Goal: Information Seeking & Learning: Find contact information

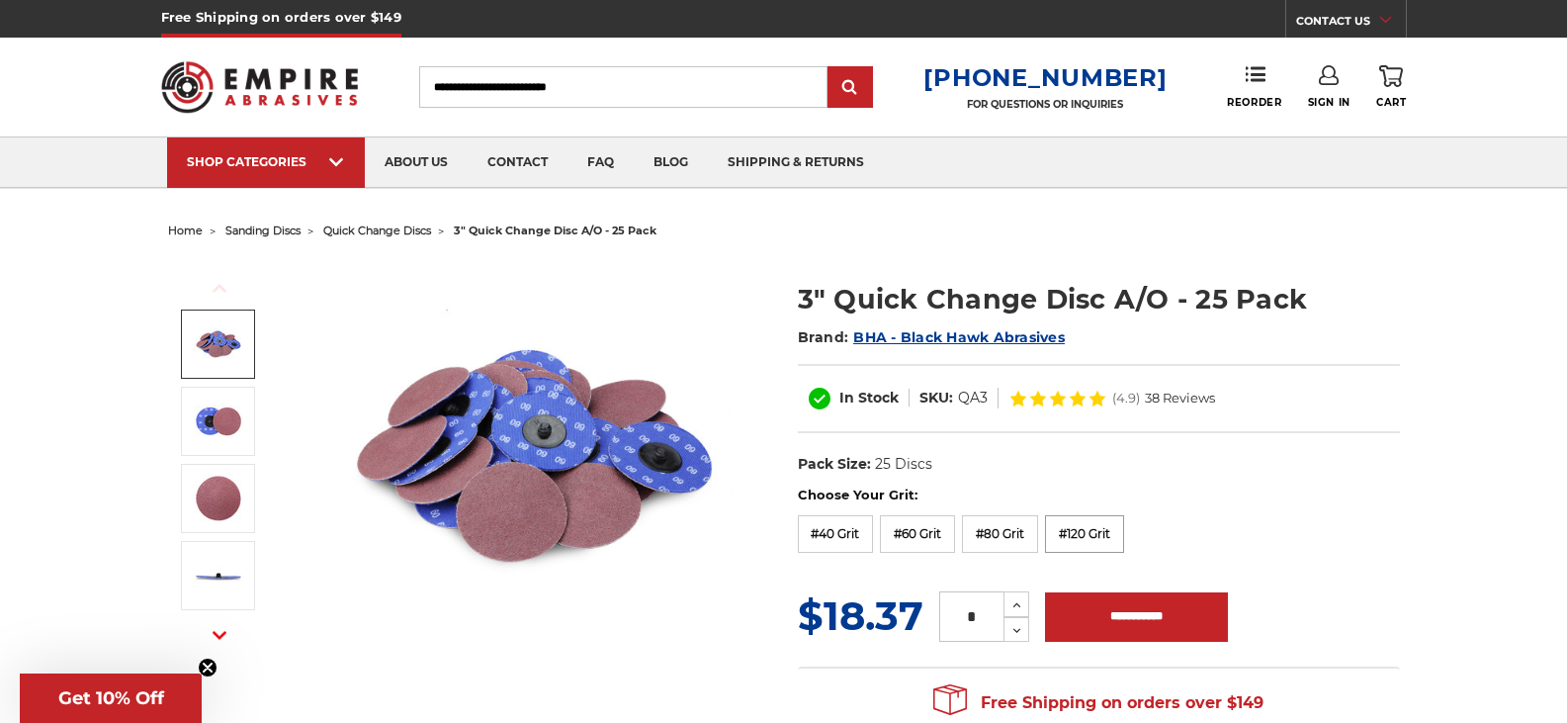
click at [1094, 539] on label "#120 Grit" at bounding box center [1084, 534] width 79 height 38
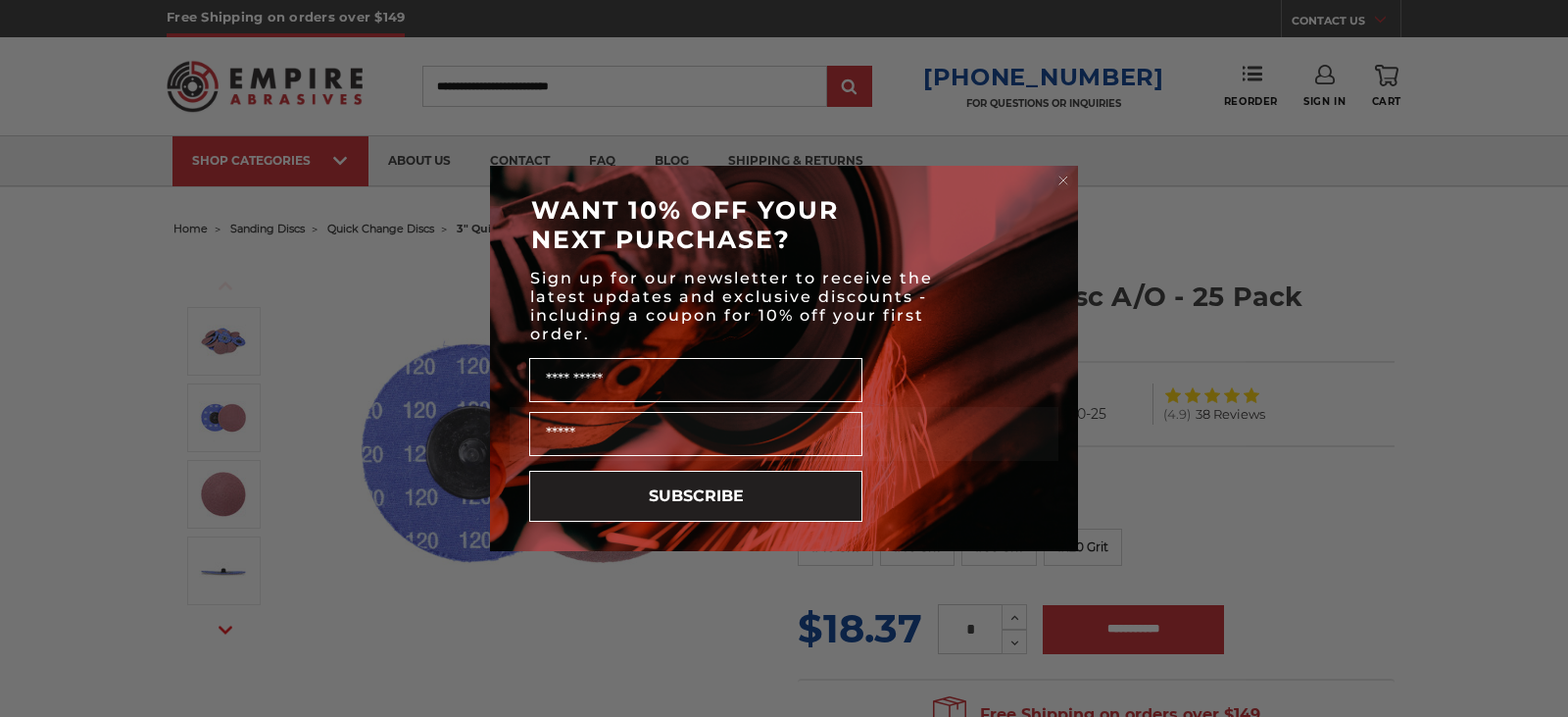
click at [1065, 178] on icon "Close dialog" at bounding box center [1064, 180] width 8 height 8
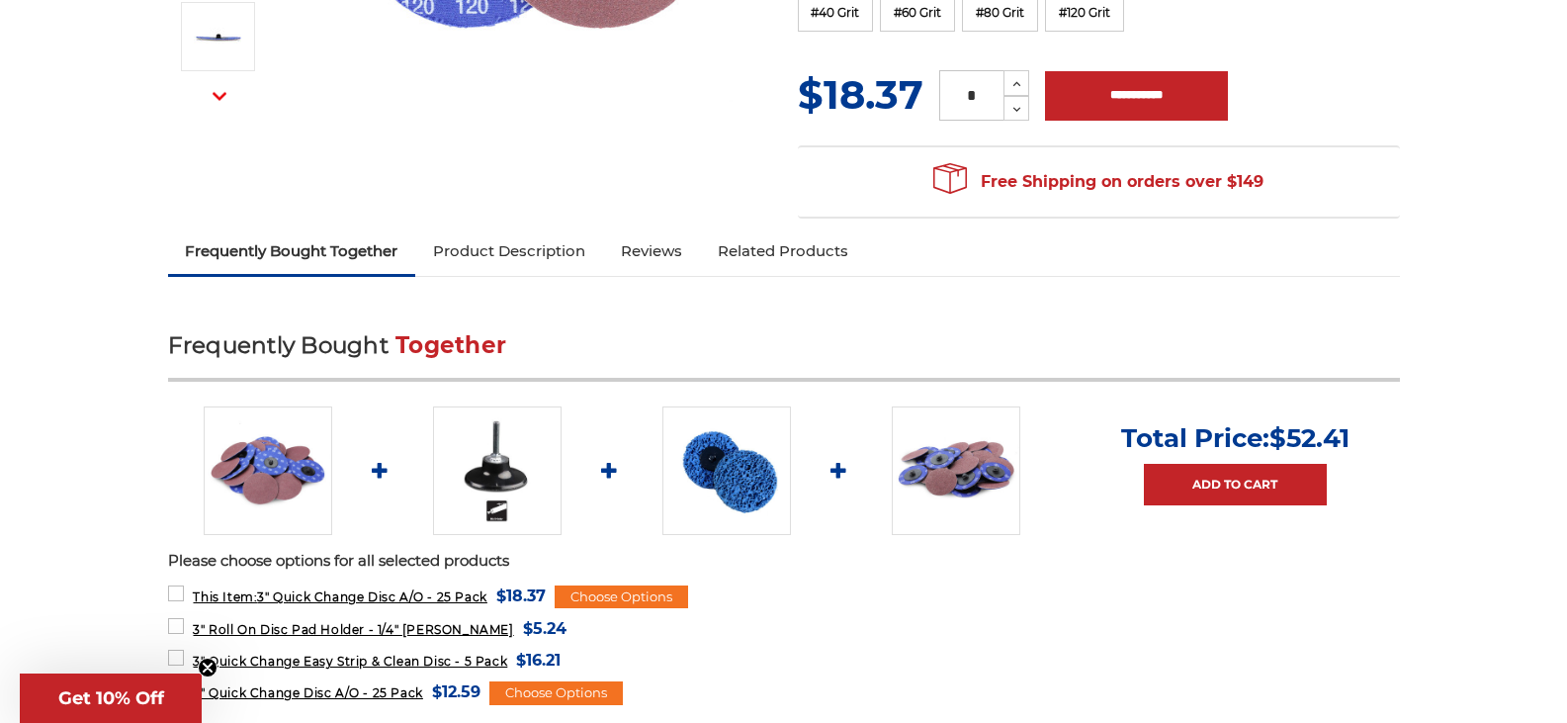
scroll to position [593, 0]
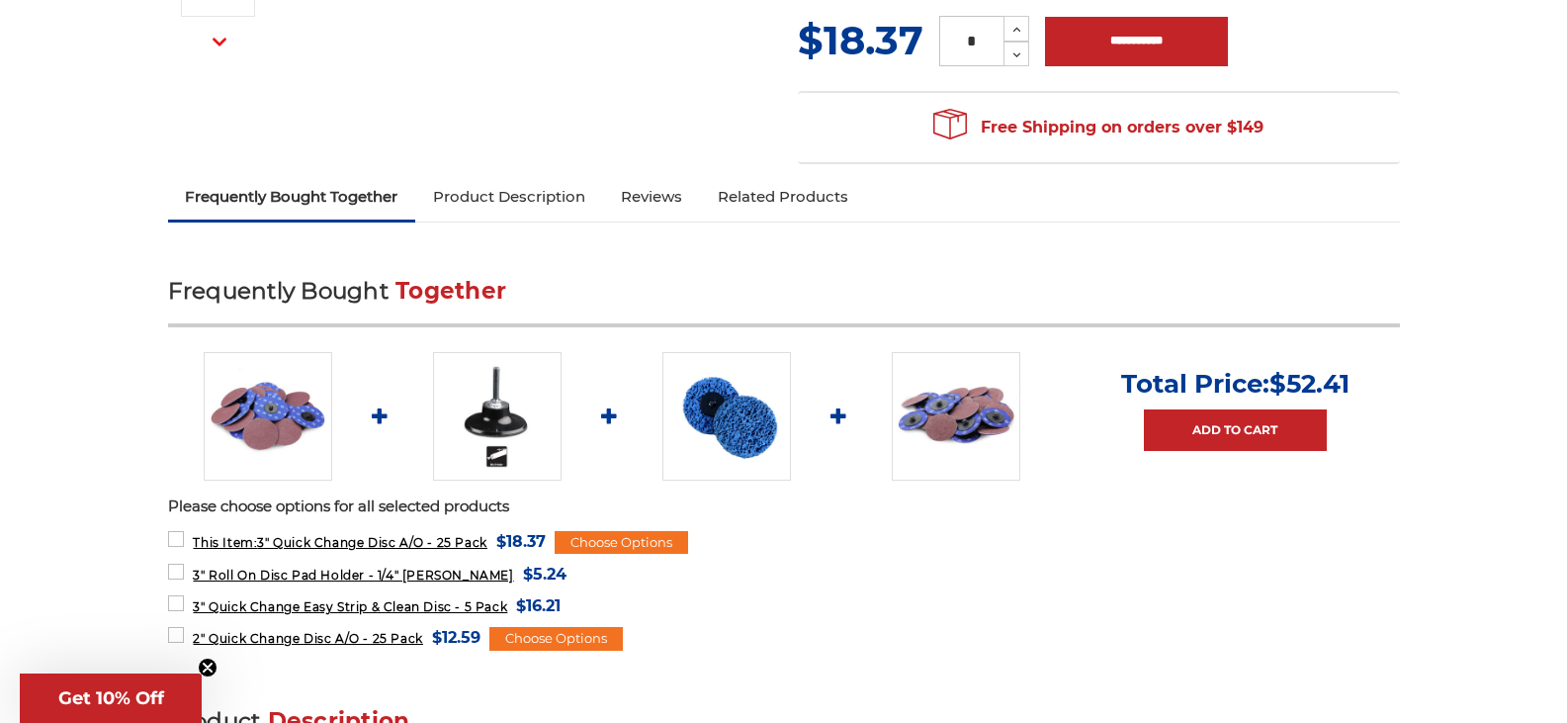
click at [519, 410] on img at bounding box center [497, 416] width 129 height 129
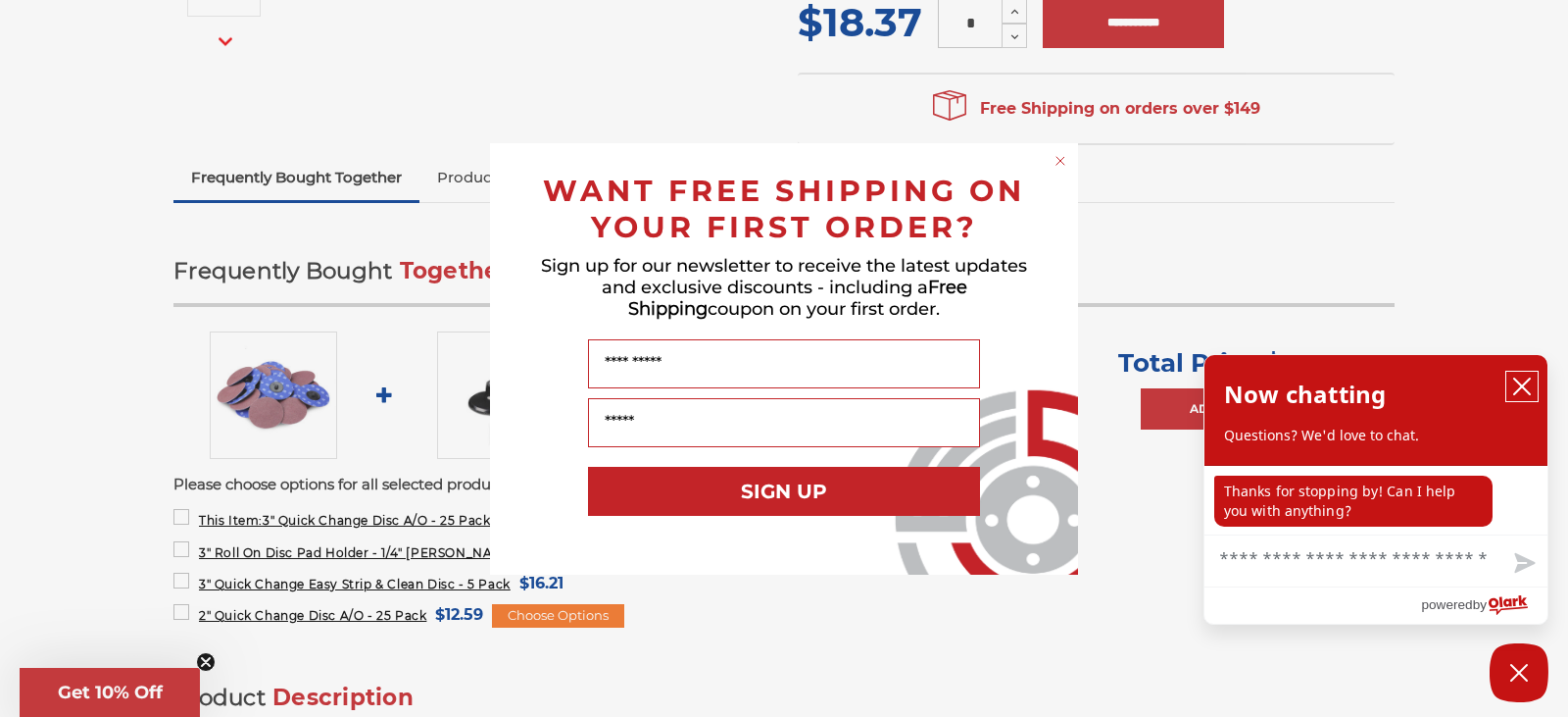
click at [1520, 383] on icon "close chatbox" at bounding box center [1521, 387] width 20 height 20
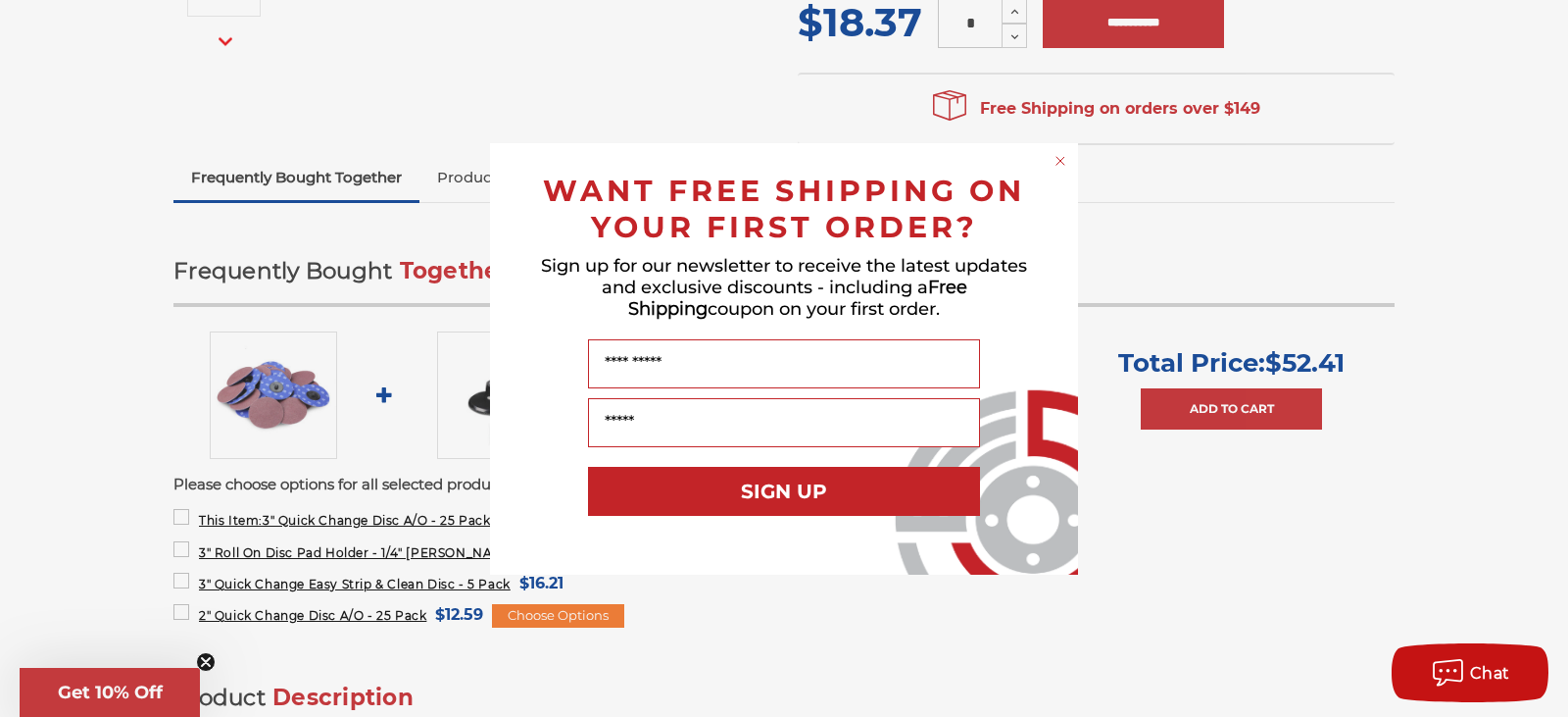
click at [1058, 160] on circle "Close dialog" at bounding box center [1061, 160] width 19 height 19
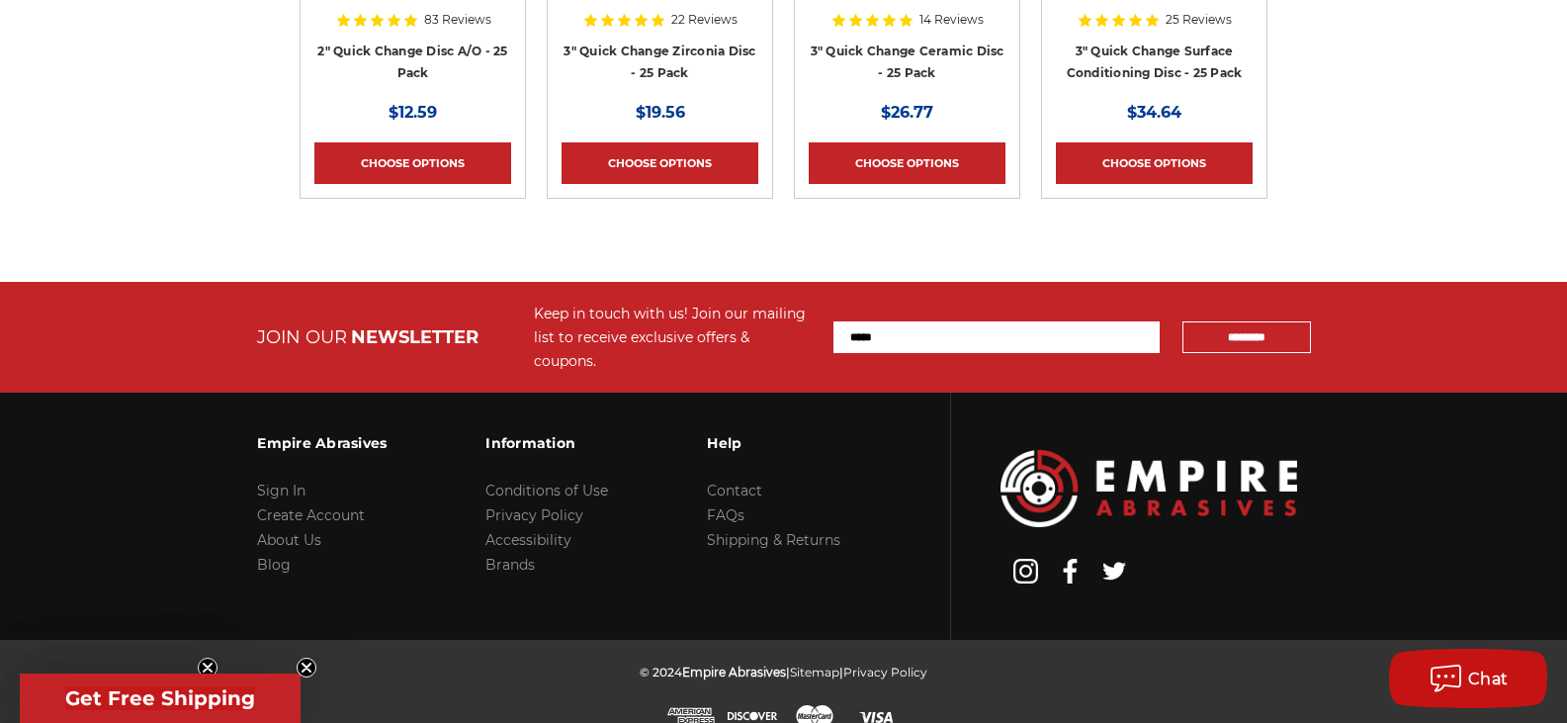
scroll to position [6283, 0]
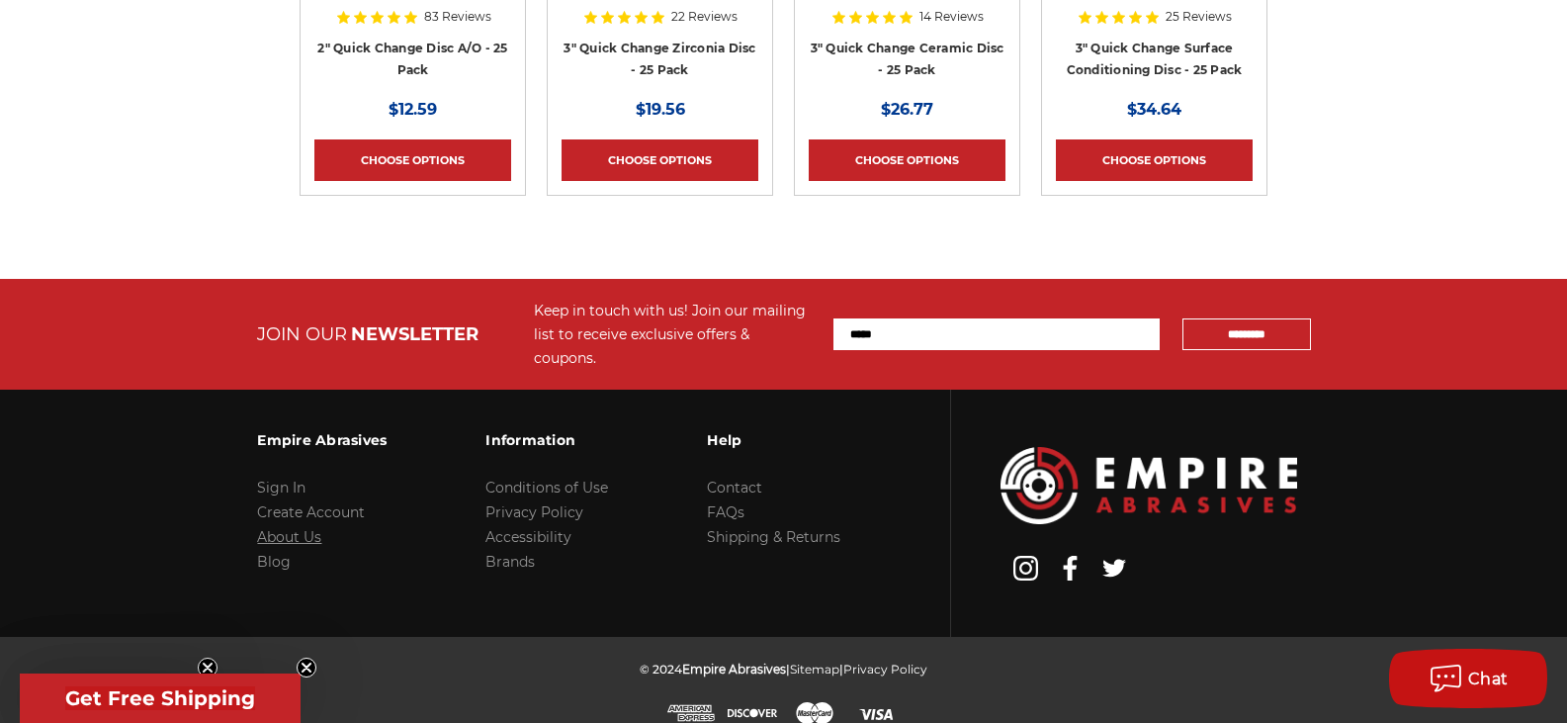
click at [304, 528] on link "About Us" at bounding box center [289, 537] width 64 height 18
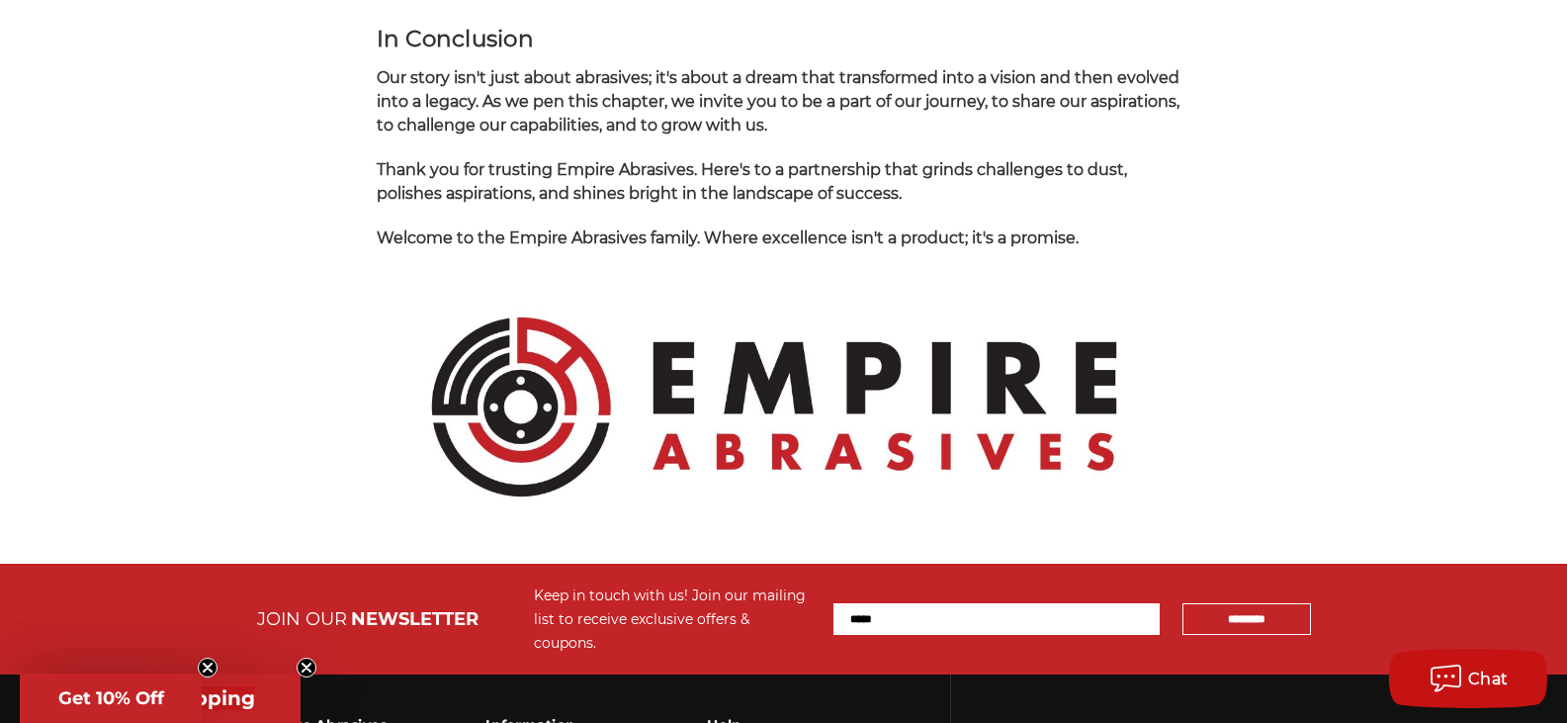
scroll to position [2269, 0]
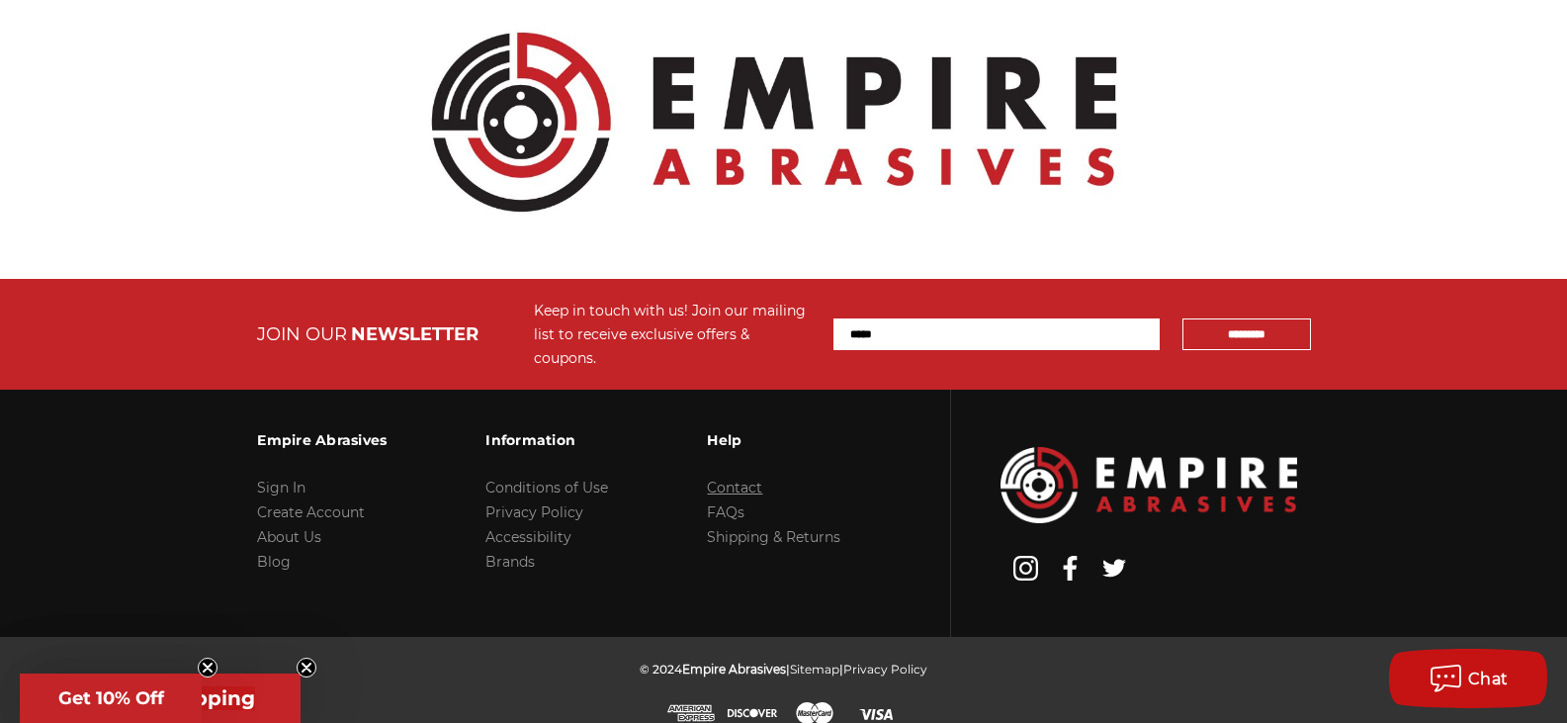
click at [726, 478] on link "Contact" at bounding box center [734, 487] width 55 height 18
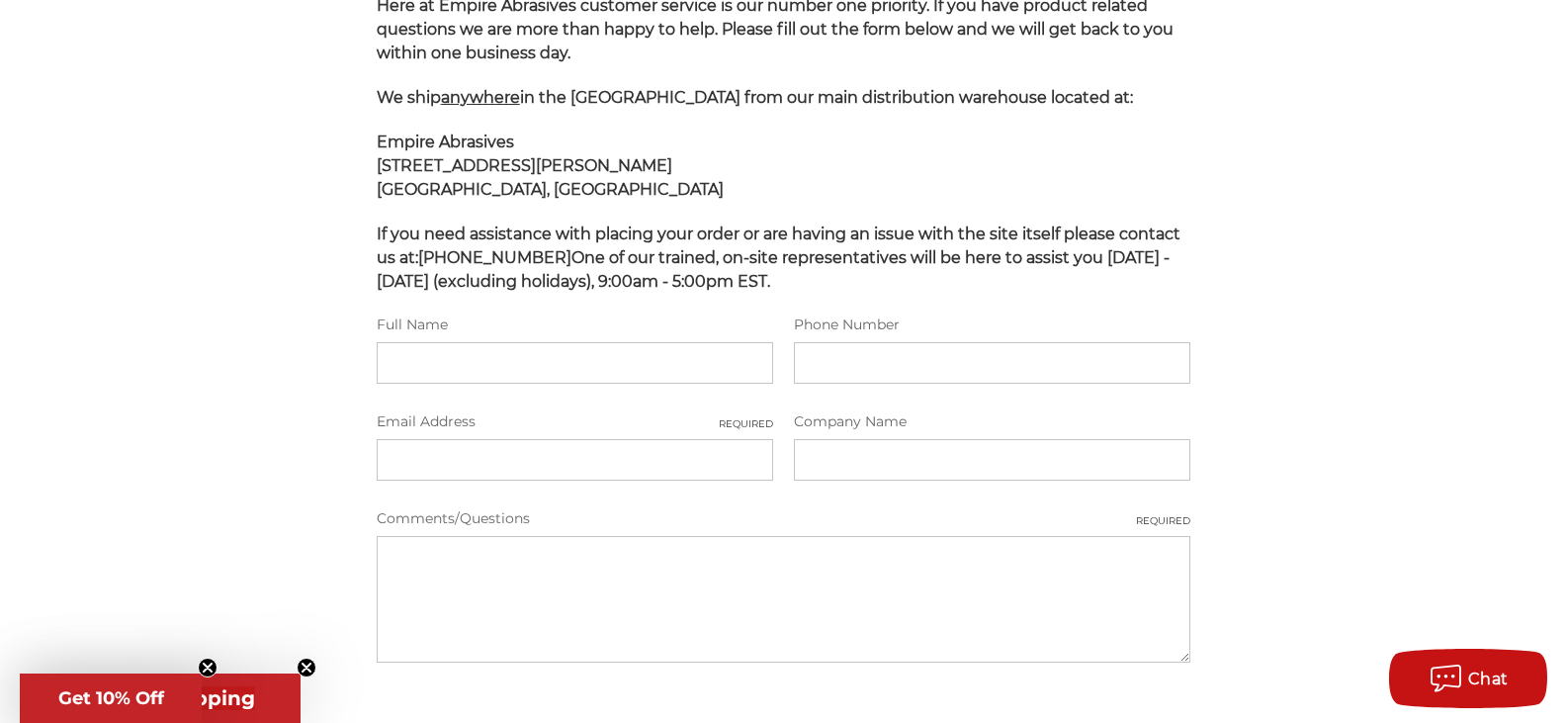
scroll to position [362, 0]
